Goal: Use online tool/utility: Use online tool/utility

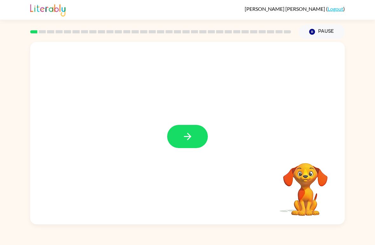
click at [199, 135] on button "button" at bounding box center [187, 136] width 41 height 23
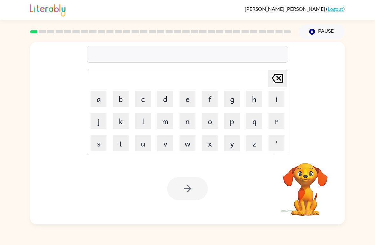
click at [97, 141] on button "s" at bounding box center [99, 143] width 16 height 16
click at [136, 95] on button "c" at bounding box center [143, 99] width 16 height 16
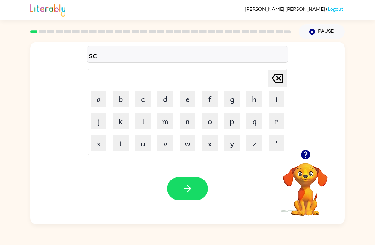
click at [181, 96] on button "e" at bounding box center [188, 99] width 16 height 16
click at [276, 121] on button "r" at bounding box center [277, 121] width 16 height 16
click at [98, 143] on button "s" at bounding box center [99, 143] width 16 height 16
click at [188, 183] on button "button" at bounding box center [187, 188] width 41 height 23
click at [230, 140] on button "y" at bounding box center [232, 143] width 16 height 16
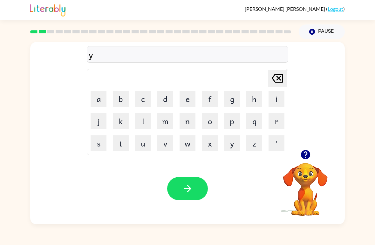
click at [106, 96] on button "a" at bounding box center [99, 99] width 16 height 16
click at [119, 147] on button "t" at bounding box center [121, 143] width 16 height 16
click at [188, 183] on icon "button" at bounding box center [187, 188] width 11 height 11
click at [185, 150] on button "w" at bounding box center [188, 143] width 16 height 16
click at [99, 99] on button "a" at bounding box center [99, 99] width 16 height 16
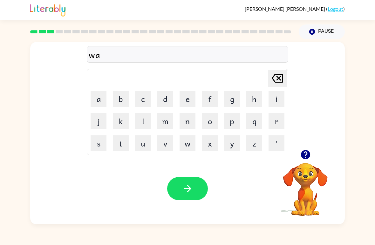
click at [272, 98] on button "i" at bounding box center [277, 99] width 16 height 16
click at [206, 120] on button "o" at bounding box center [210, 121] width 16 height 16
click at [141, 122] on button "l" at bounding box center [143, 121] width 16 height 16
click at [197, 194] on button "button" at bounding box center [187, 188] width 41 height 23
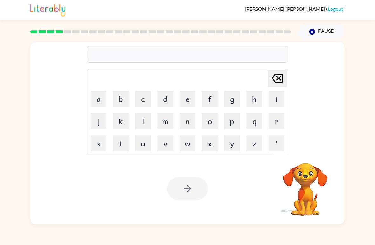
click at [96, 141] on button "s" at bounding box center [99, 143] width 16 height 16
click at [120, 145] on button "t" at bounding box center [121, 143] width 16 height 16
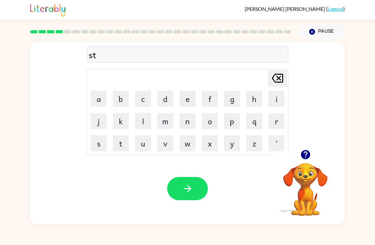
click at [311, 154] on icon "button" at bounding box center [305, 154] width 11 height 11
click at [211, 122] on button "o" at bounding box center [210, 121] width 16 height 16
click at [255, 128] on button "q" at bounding box center [254, 121] width 16 height 16
click at [192, 197] on button "button" at bounding box center [187, 188] width 41 height 23
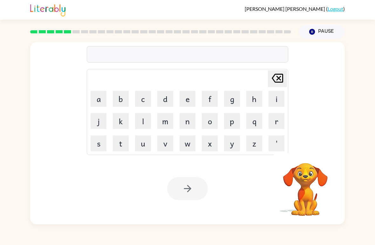
click at [233, 96] on button "g" at bounding box center [232, 99] width 16 height 16
click at [279, 121] on button "r" at bounding box center [277, 121] width 16 height 16
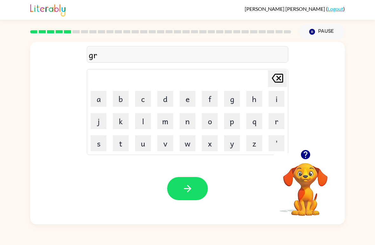
click at [305, 159] on icon "button" at bounding box center [305, 154] width 9 height 9
click at [100, 99] on button "a" at bounding box center [99, 99] width 16 height 16
click at [121, 141] on button "t" at bounding box center [121, 143] width 16 height 16
click at [100, 144] on button "s" at bounding box center [99, 143] width 16 height 16
click at [184, 189] on icon "button" at bounding box center [187, 188] width 11 height 11
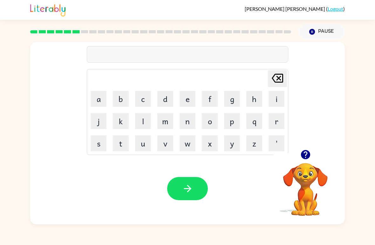
click at [278, 119] on button "r" at bounding box center [277, 121] width 16 height 16
click at [279, 93] on button "i" at bounding box center [277, 99] width 16 height 16
click at [119, 147] on button "t" at bounding box center [121, 143] width 16 height 16
click at [276, 120] on button "r" at bounding box center [277, 121] width 16 height 16
click at [163, 114] on button "m" at bounding box center [165, 121] width 16 height 16
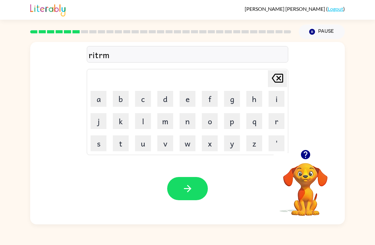
click at [195, 94] on button "e" at bounding box center [188, 99] width 16 height 16
click at [119, 144] on button "t" at bounding box center [121, 143] width 16 height 16
click at [198, 181] on button "button" at bounding box center [187, 188] width 41 height 23
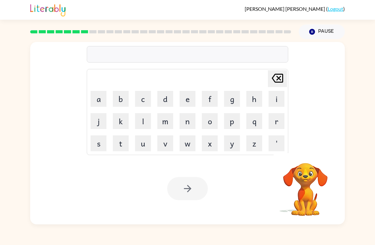
click at [117, 141] on button "t" at bounding box center [121, 143] width 16 height 16
click at [275, 94] on button "i" at bounding box center [277, 99] width 16 height 16
click at [251, 123] on button "q" at bounding box center [254, 121] width 16 height 16
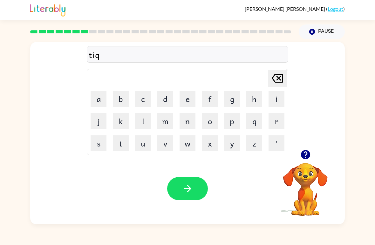
click at [212, 125] on button "o" at bounding box center [210, 121] width 16 height 16
click at [146, 124] on button "l" at bounding box center [143, 121] width 16 height 16
click at [181, 185] on button "button" at bounding box center [187, 188] width 41 height 23
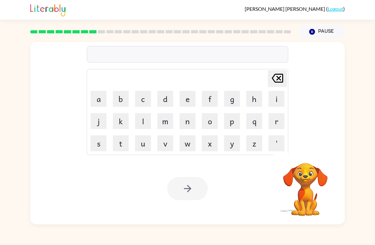
click at [95, 142] on button "s" at bounding box center [99, 143] width 16 height 16
click at [124, 143] on button "t" at bounding box center [121, 143] width 16 height 16
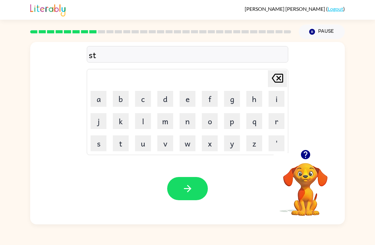
click at [275, 93] on button "i" at bounding box center [277, 99] width 16 height 16
click at [258, 121] on button "q" at bounding box center [254, 121] width 16 height 16
click at [209, 121] on button "o" at bounding box center [210, 121] width 16 height 16
click at [139, 116] on button "l" at bounding box center [143, 121] width 16 height 16
click at [186, 180] on button "button" at bounding box center [187, 188] width 41 height 23
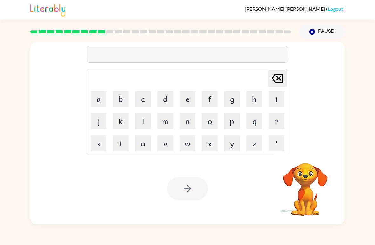
click at [274, 123] on button "r" at bounding box center [277, 121] width 16 height 16
click at [275, 100] on button "i" at bounding box center [277, 99] width 16 height 16
click at [209, 97] on button "f" at bounding box center [210, 99] width 16 height 16
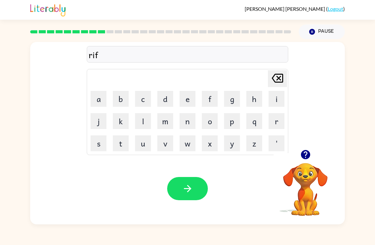
click at [207, 121] on button "o" at bounding box center [210, 121] width 16 height 16
click at [275, 119] on button "r" at bounding box center [277, 121] width 16 height 16
click at [99, 144] on button "s" at bounding box center [99, 143] width 16 height 16
click at [197, 191] on button "button" at bounding box center [187, 188] width 41 height 23
click at [316, 32] on button "Pause Pause" at bounding box center [322, 31] width 46 height 15
